Goal: Task Accomplishment & Management: Use online tool/utility

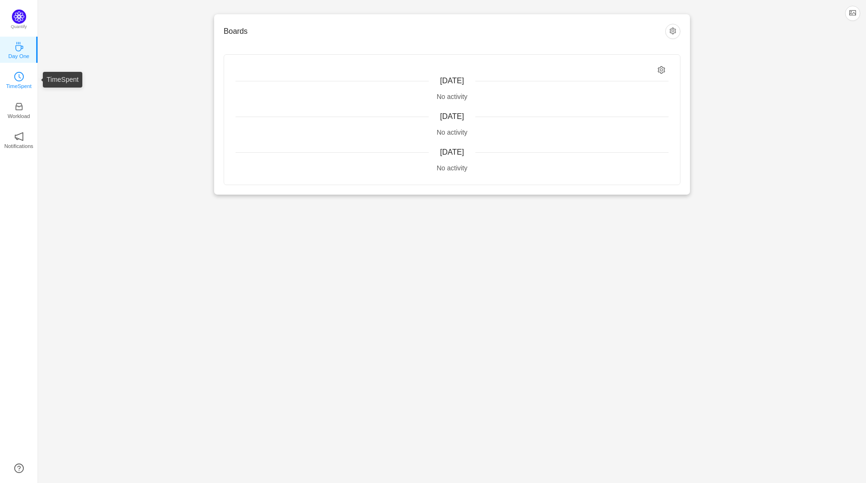
click at [24, 78] on link "TimeSpent" at bounding box center [19, 80] width 10 height 10
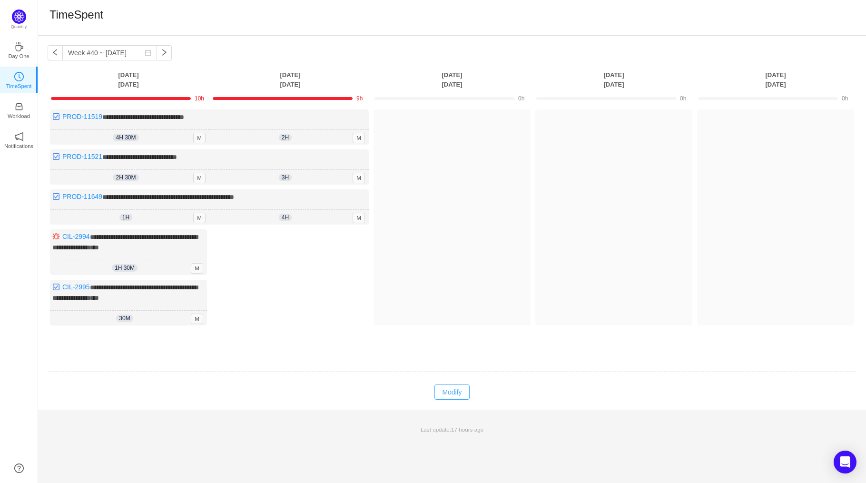
click at [442, 386] on button "Modify" at bounding box center [452, 392] width 35 height 15
click at [437, 124] on button "Log Time" at bounding box center [444, 124] width 53 height 15
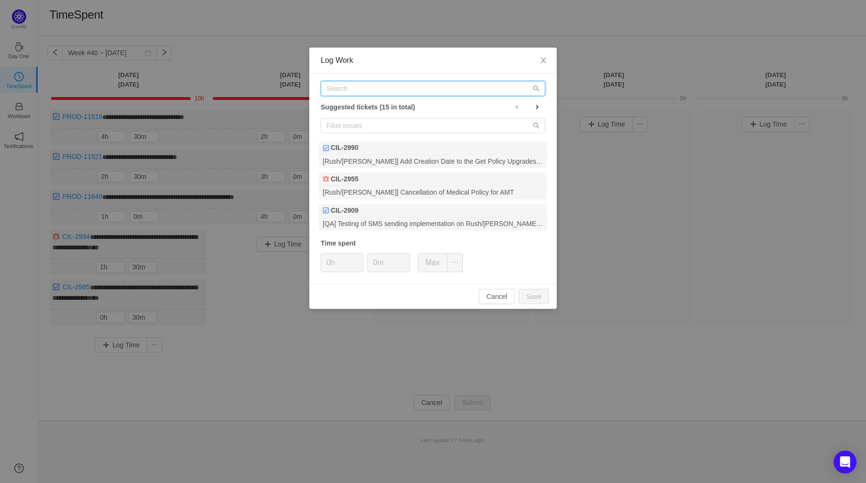
click at [376, 94] on input "text" at bounding box center [433, 88] width 225 height 15
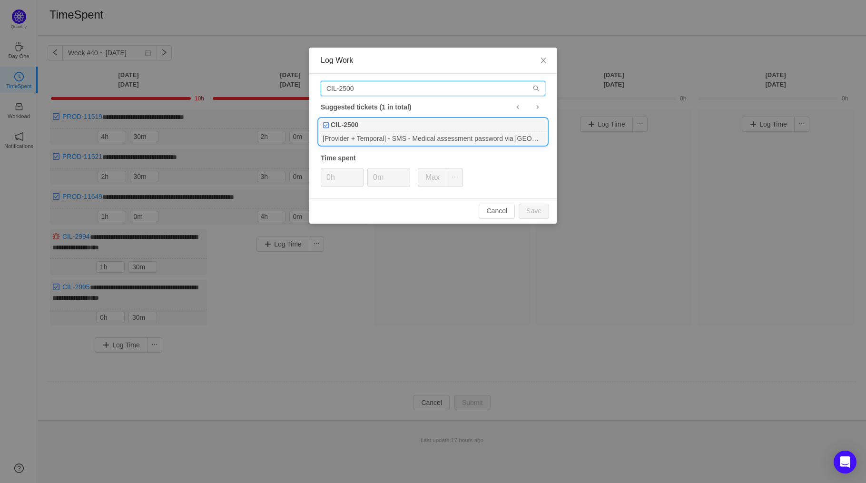
type input "CIL-2500"
click at [376, 127] on div "CIL-2500" at bounding box center [433, 125] width 229 height 13
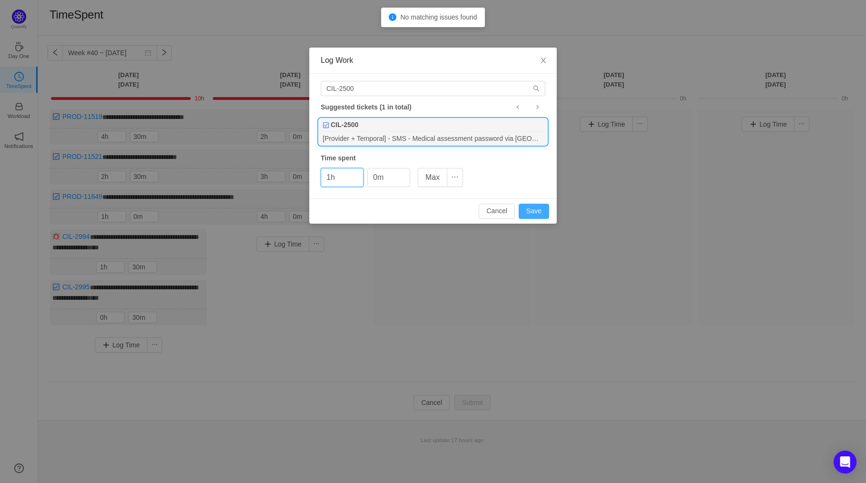
click at [527, 213] on button "Save" at bounding box center [534, 211] width 30 height 15
type input "0h"
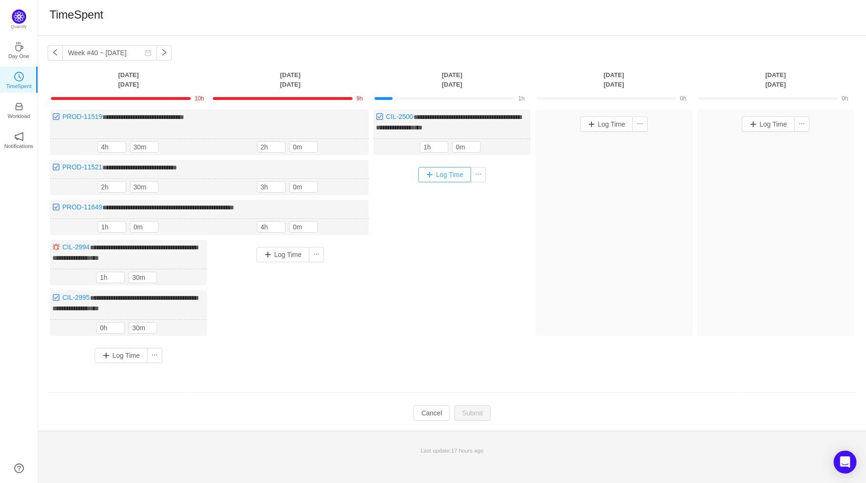
click at [435, 171] on button "Log Time" at bounding box center [444, 174] width 53 height 15
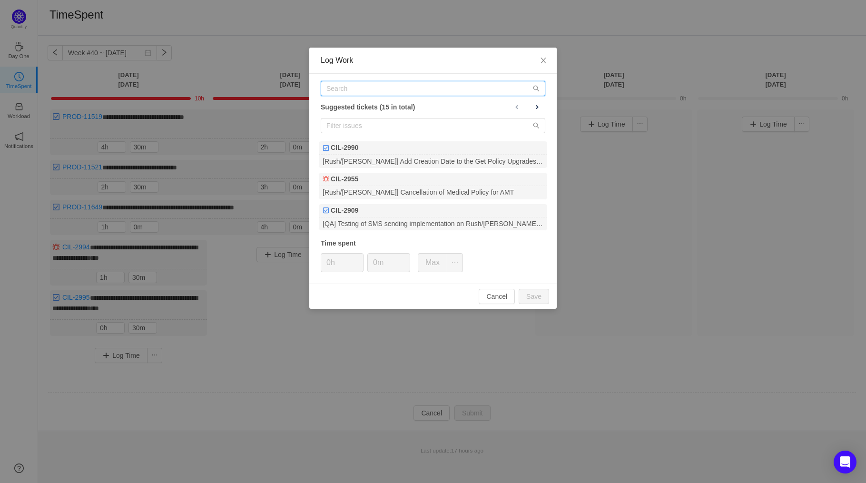
click at [381, 86] on input "text" at bounding box center [433, 88] width 225 height 15
type input "F"
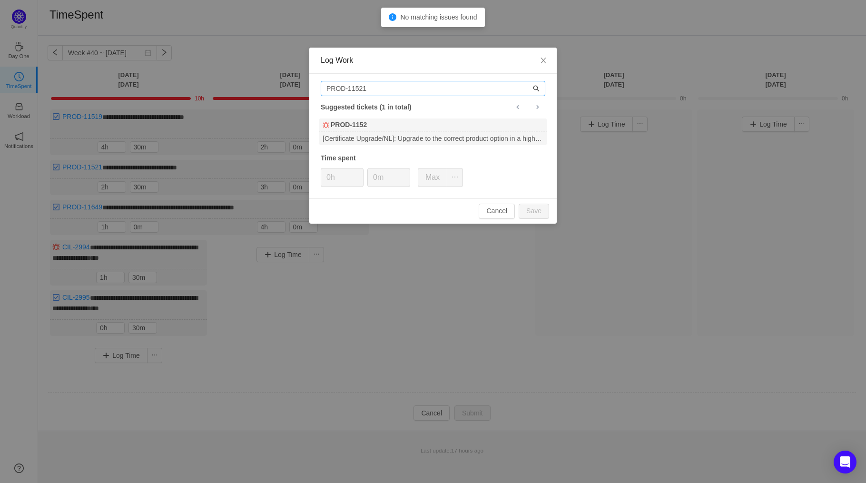
click at [537, 89] on icon "icon: search" at bounding box center [536, 88] width 7 height 7
type input "PROD-11521"
click at [425, 120] on div "PROD-11521" at bounding box center [433, 125] width 229 height 13
click at [357, 176] on icon "icon: up" at bounding box center [358, 174] width 3 height 3
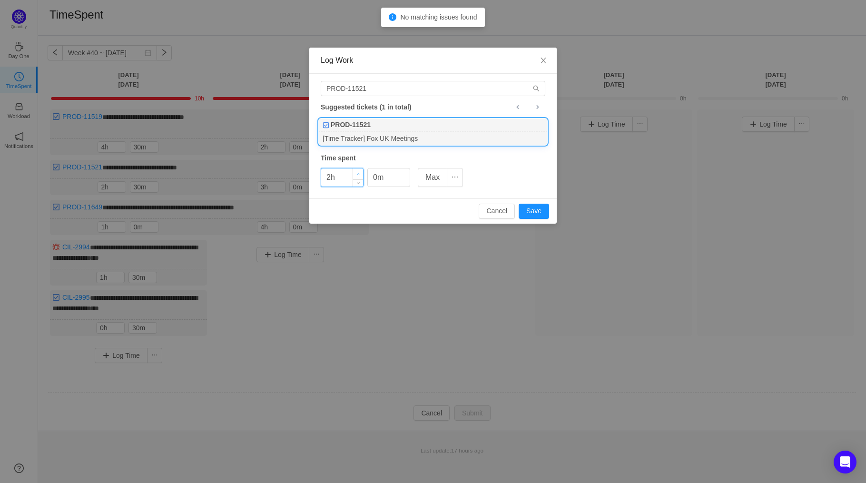
click at [356, 176] on span "Increase Value" at bounding box center [358, 174] width 10 height 11
click at [529, 212] on button "Save" at bounding box center [534, 211] width 30 height 15
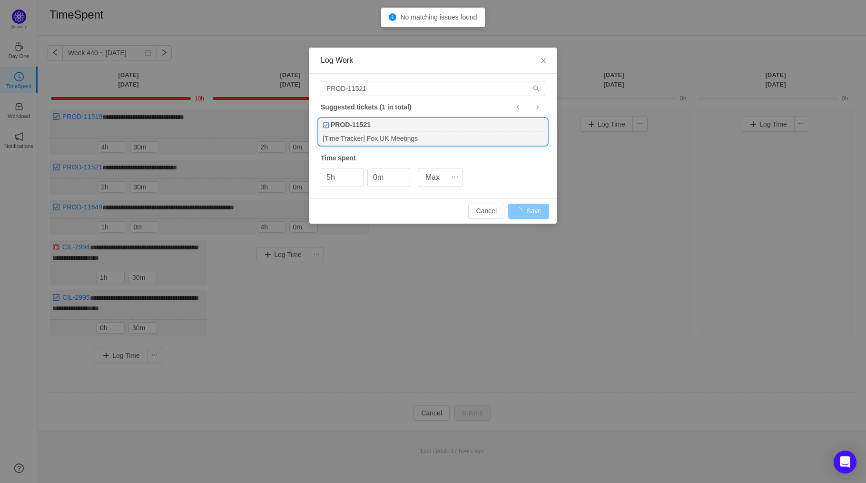
type input "0h"
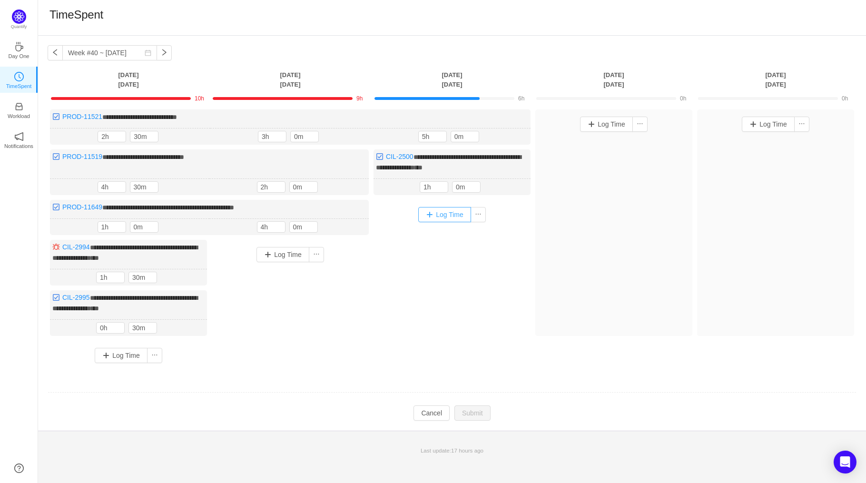
click at [446, 213] on button "Log Time" at bounding box center [444, 214] width 53 height 15
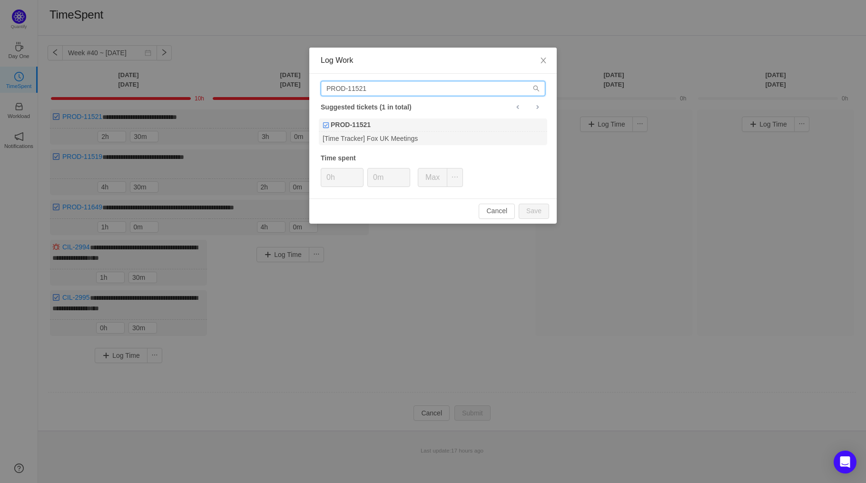
click at [388, 89] on input "PROD-11521" at bounding box center [433, 88] width 225 height 15
type input "PROD-11519"
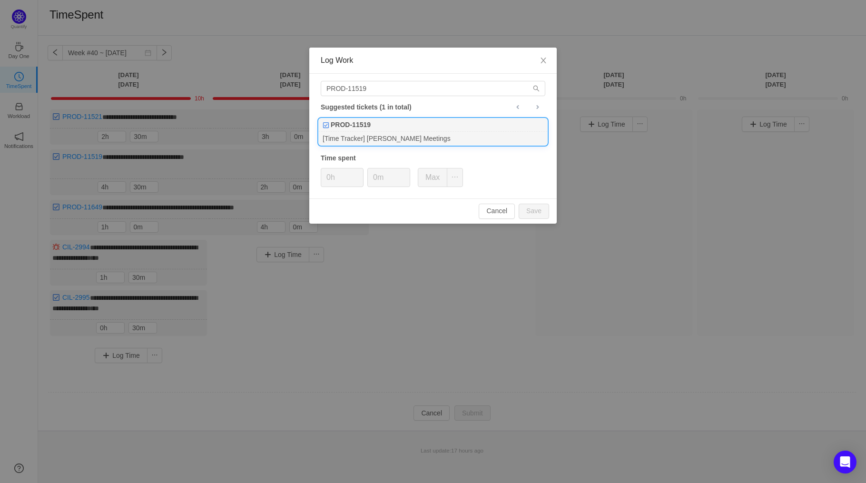
click at [362, 131] on div "PROD-11519" at bounding box center [433, 125] width 229 height 13
click at [356, 172] on span "Increase Value" at bounding box center [358, 174] width 10 height 11
click at [532, 212] on button "Save" at bounding box center [534, 211] width 30 height 15
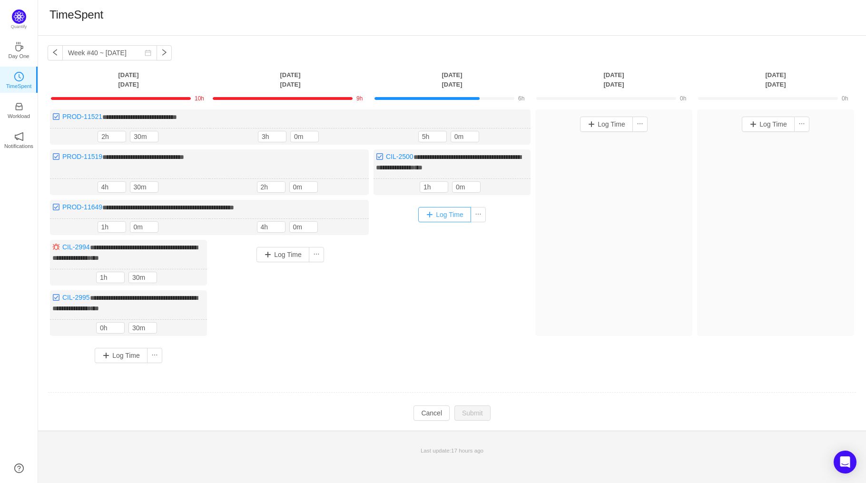
click at [440, 215] on button "Log Time" at bounding box center [444, 214] width 53 height 15
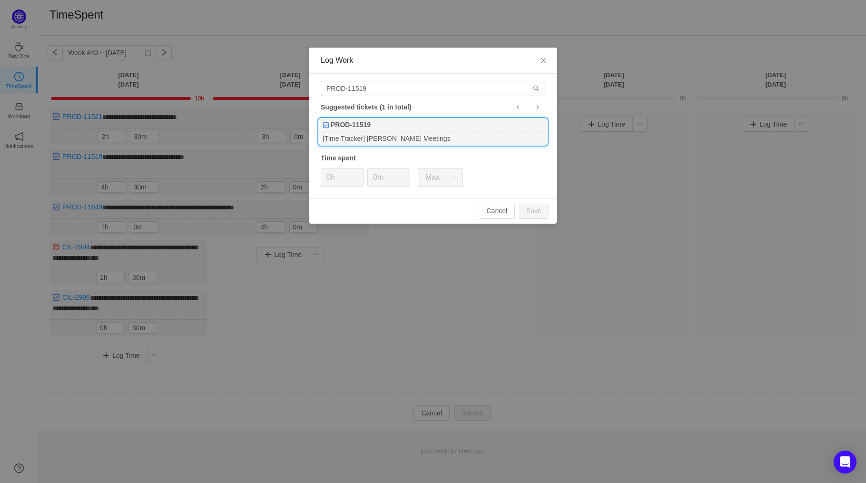
click at [377, 143] on div "[Time Tracker] [PERSON_NAME] Meetings" at bounding box center [433, 138] width 229 height 13
click at [357, 171] on span "Increase Value" at bounding box center [358, 174] width 10 height 11
click at [530, 213] on button "Save" at bounding box center [534, 211] width 30 height 15
type input "0h"
